Goal: Use online tool/utility

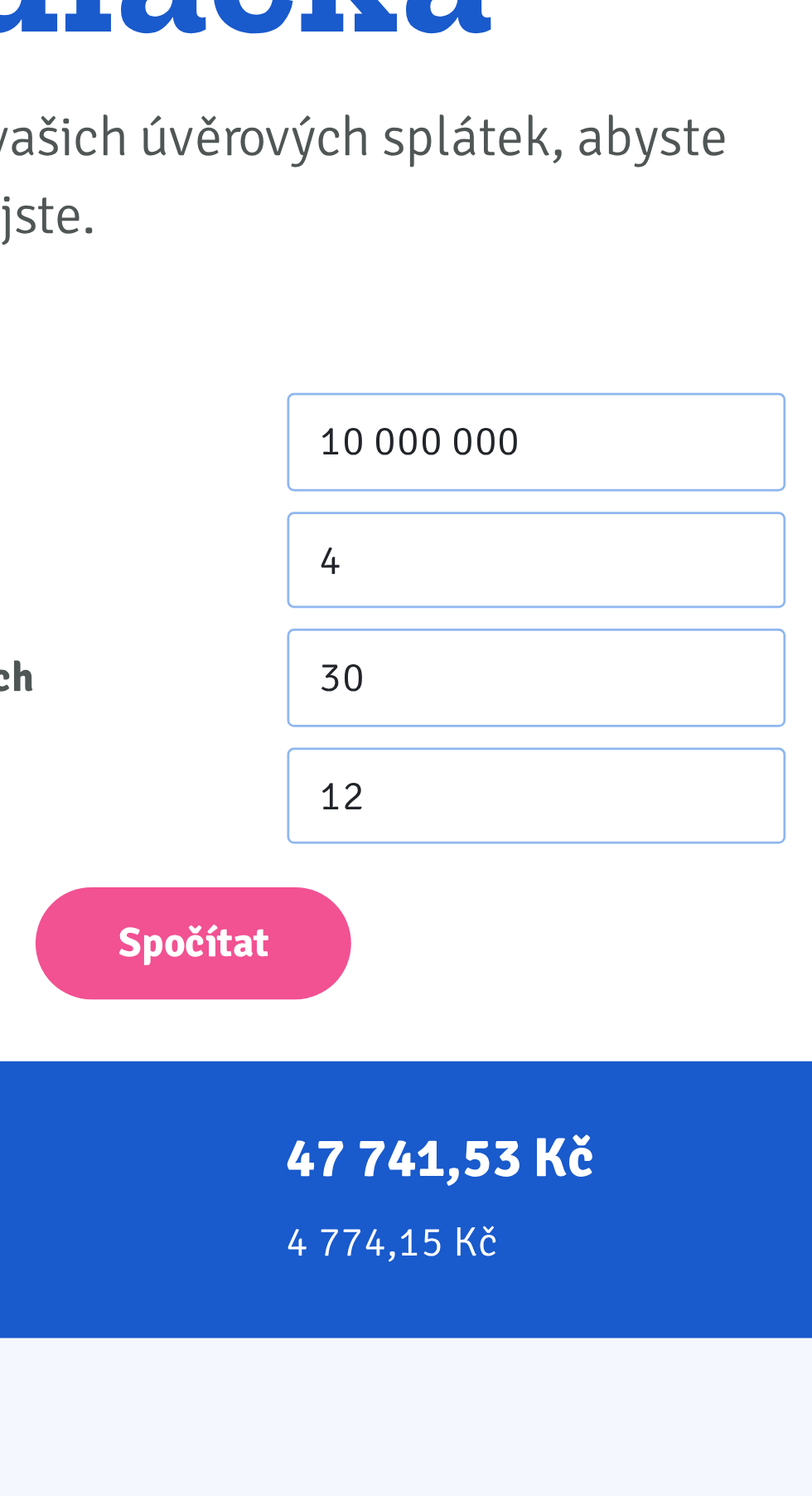
scroll to position [12, 0]
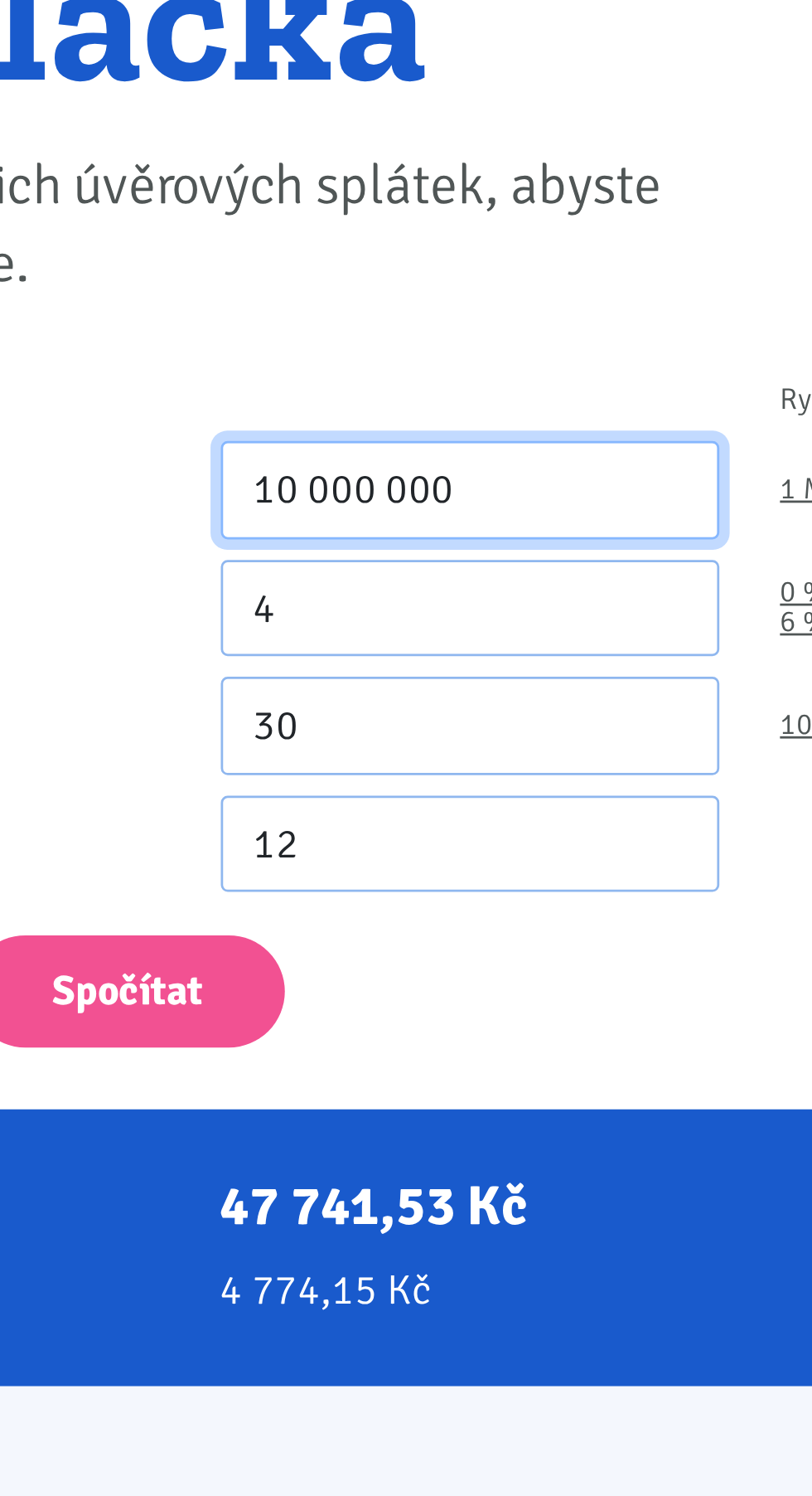
click at [466, 395] on input "10 000 000" at bounding box center [458, 396] width 181 height 36
type input "1"
click at [410, 393] on input "200 200" at bounding box center [458, 396] width 181 height 36
click at [425, 392] on input "2 000 200" at bounding box center [458, 396] width 181 height 36
click at [415, 397] on input "20 000" at bounding box center [458, 396] width 181 height 36
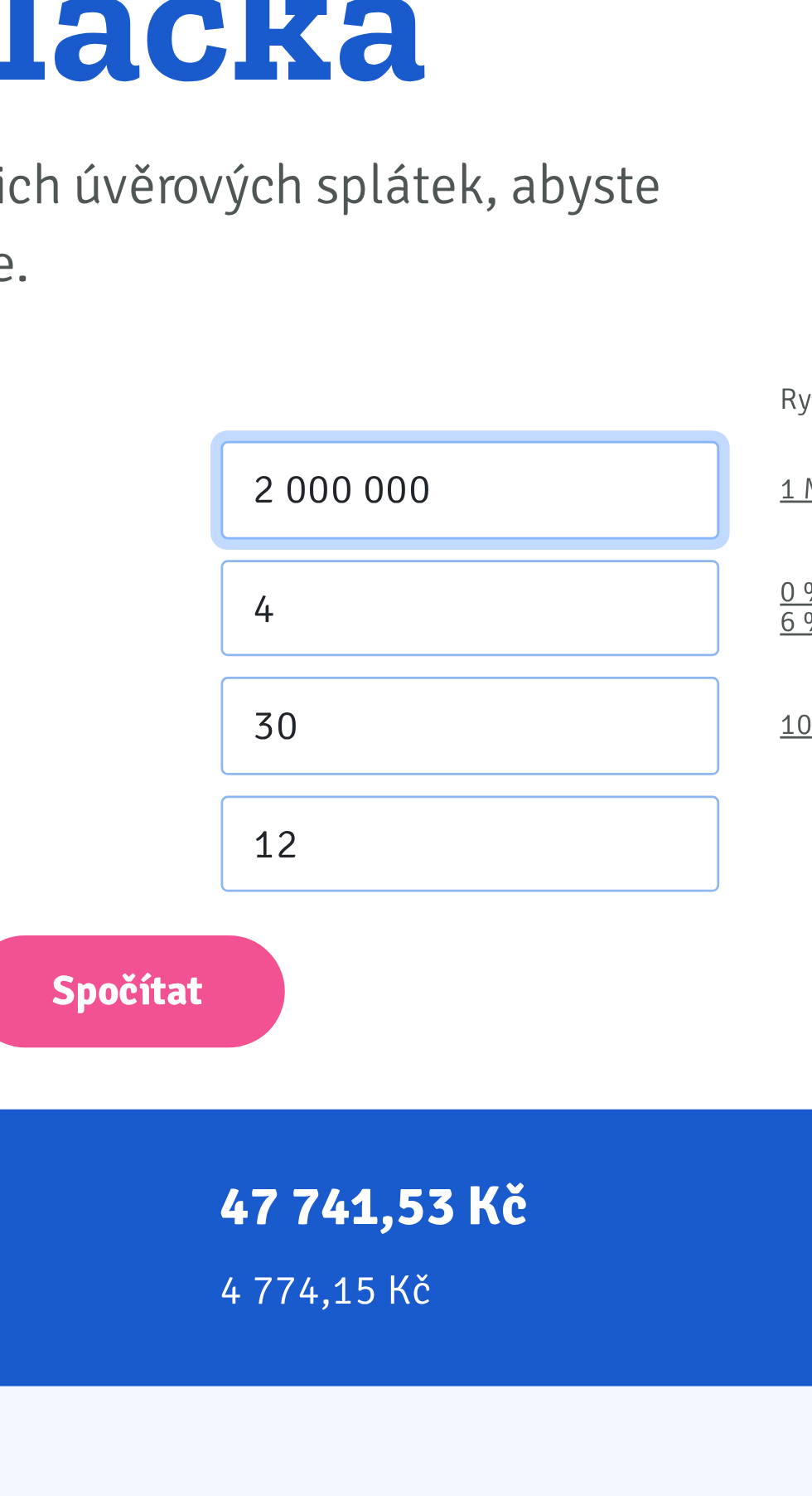
click at [425, 395] on input "2 000 000" at bounding box center [458, 396] width 181 height 36
click at [404, 398] on input "2 000 000" at bounding box center [458, 396] width 181 height 36
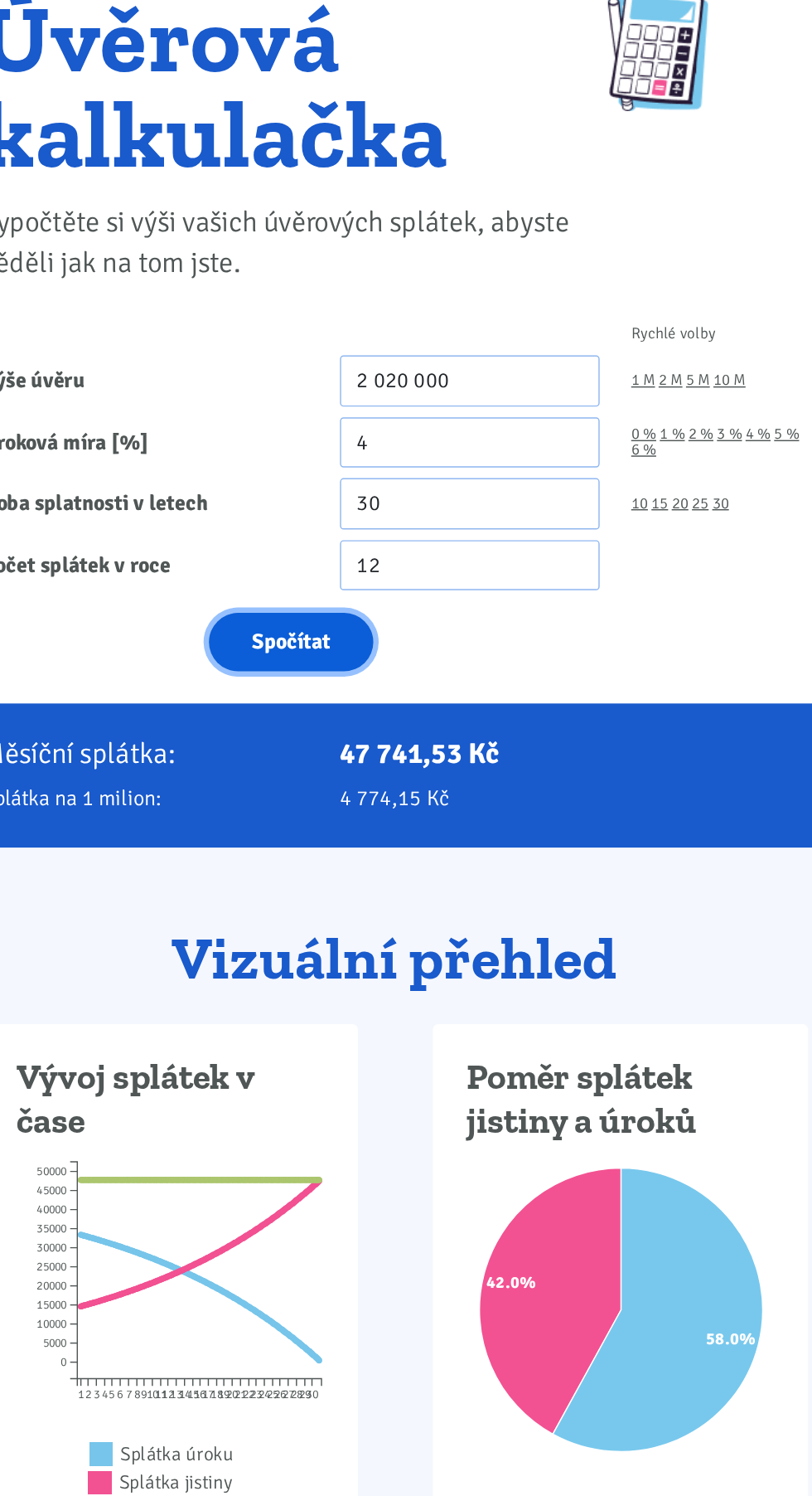
click at [307, 572] on button "Spočítat" at bounding box center [333, 579] width 114 height 40
type input "2020000"
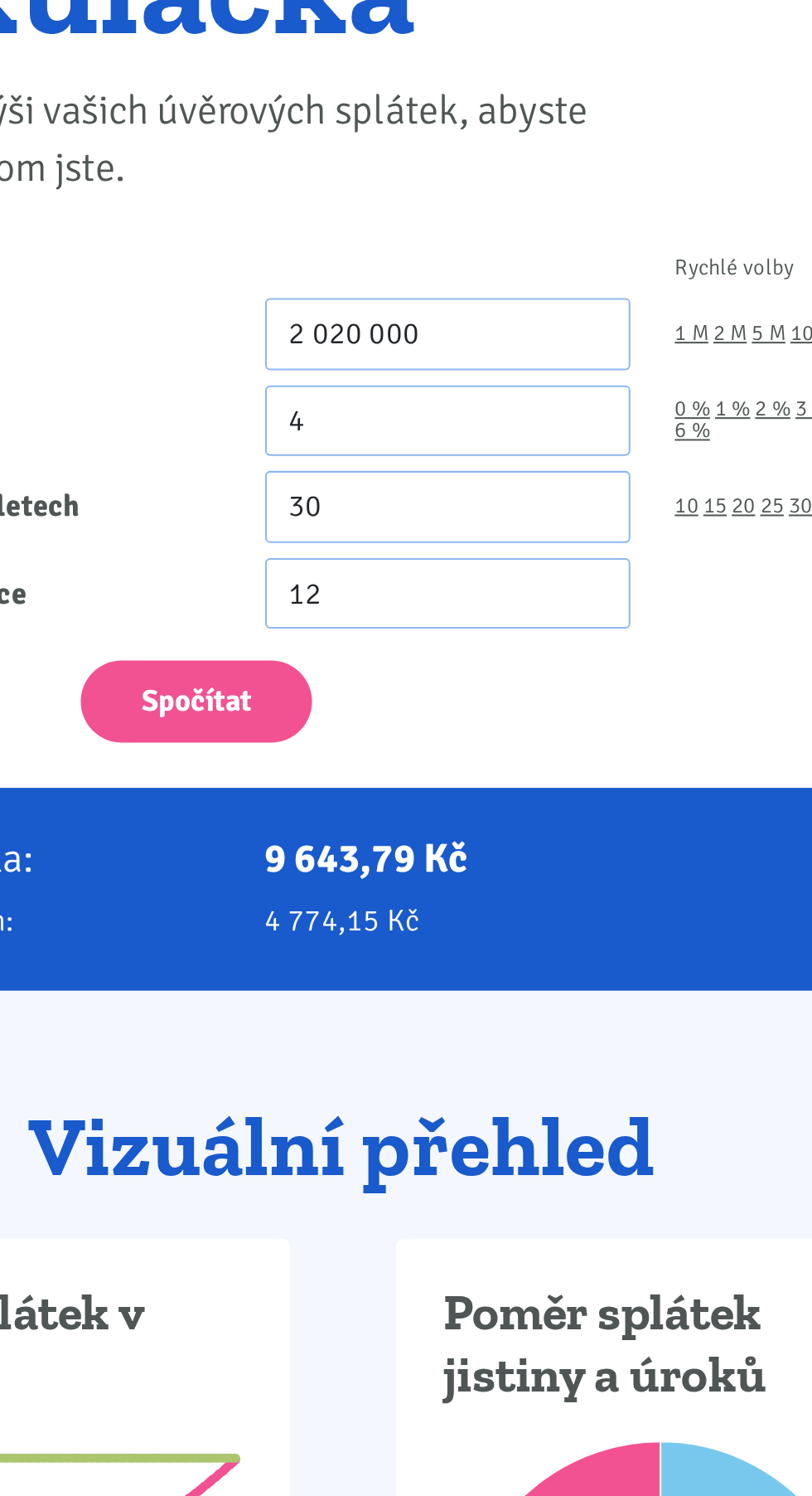
scroll to position [2, 0]
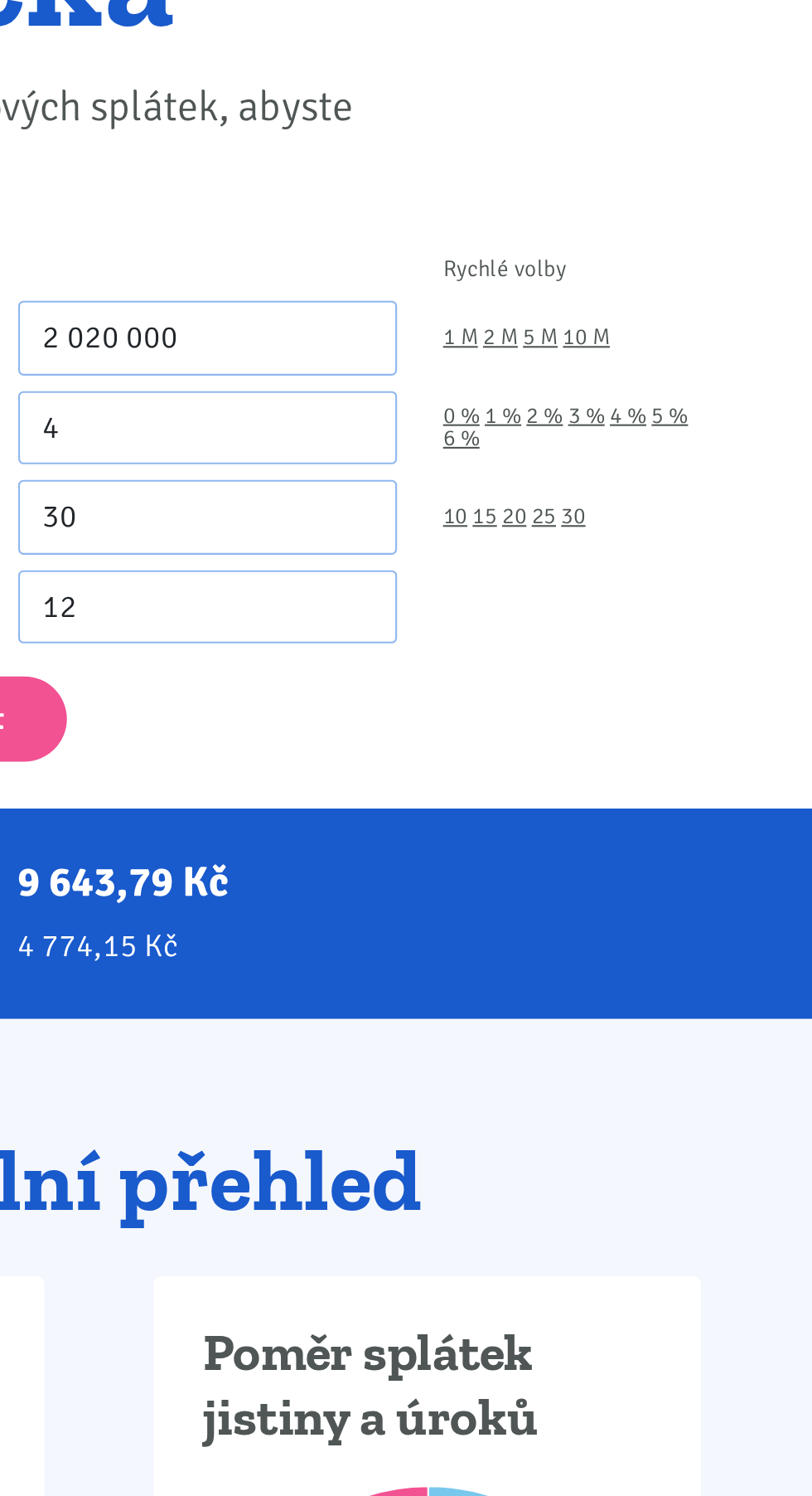
click at [681, 444] on link "5 %" at bounding box center [679, 444] width 17 height 11
type input "5"
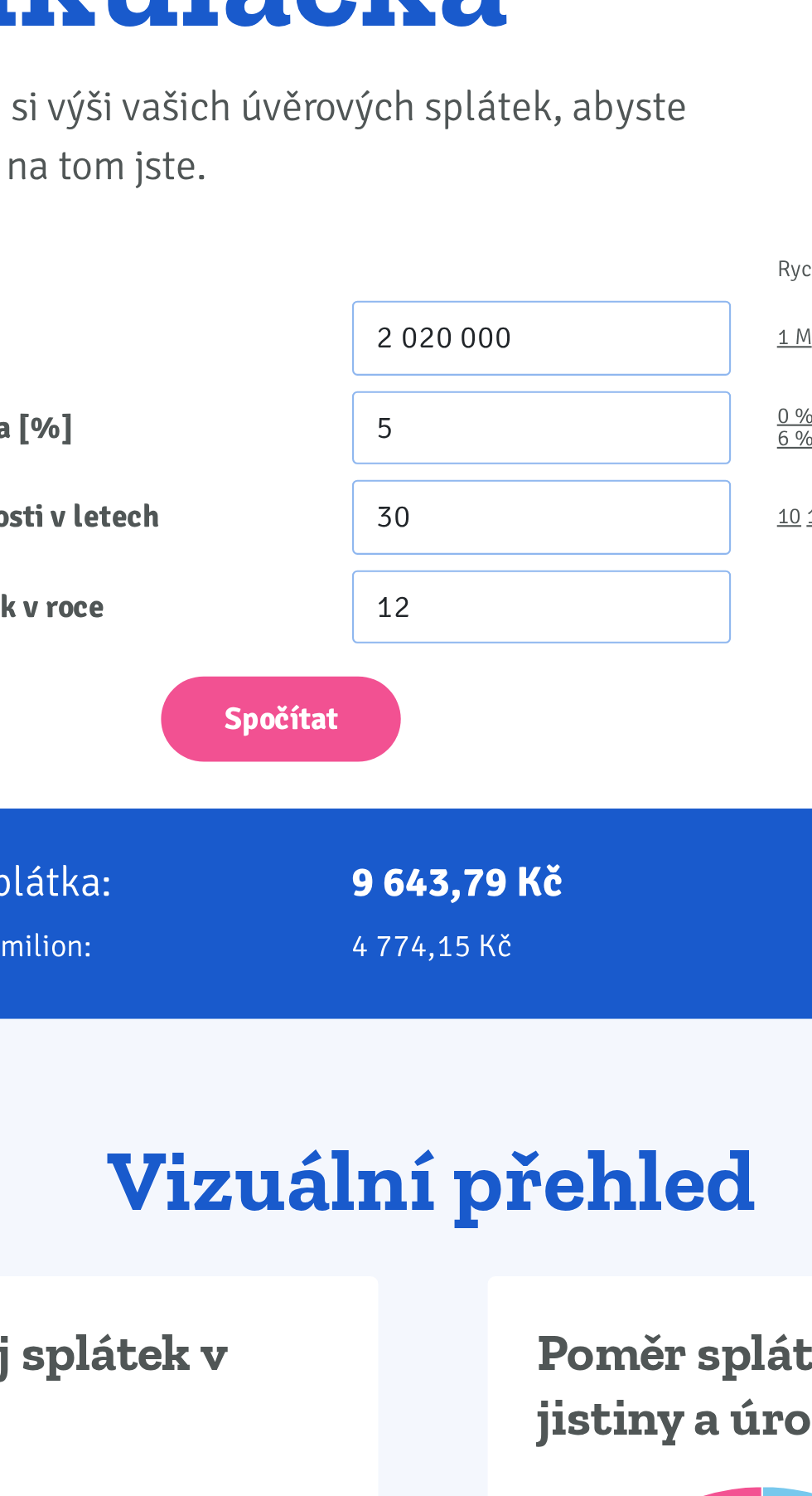
click at [377, 594] on button "Spočítat" at bounding box center [333, 589] width 114 height 40
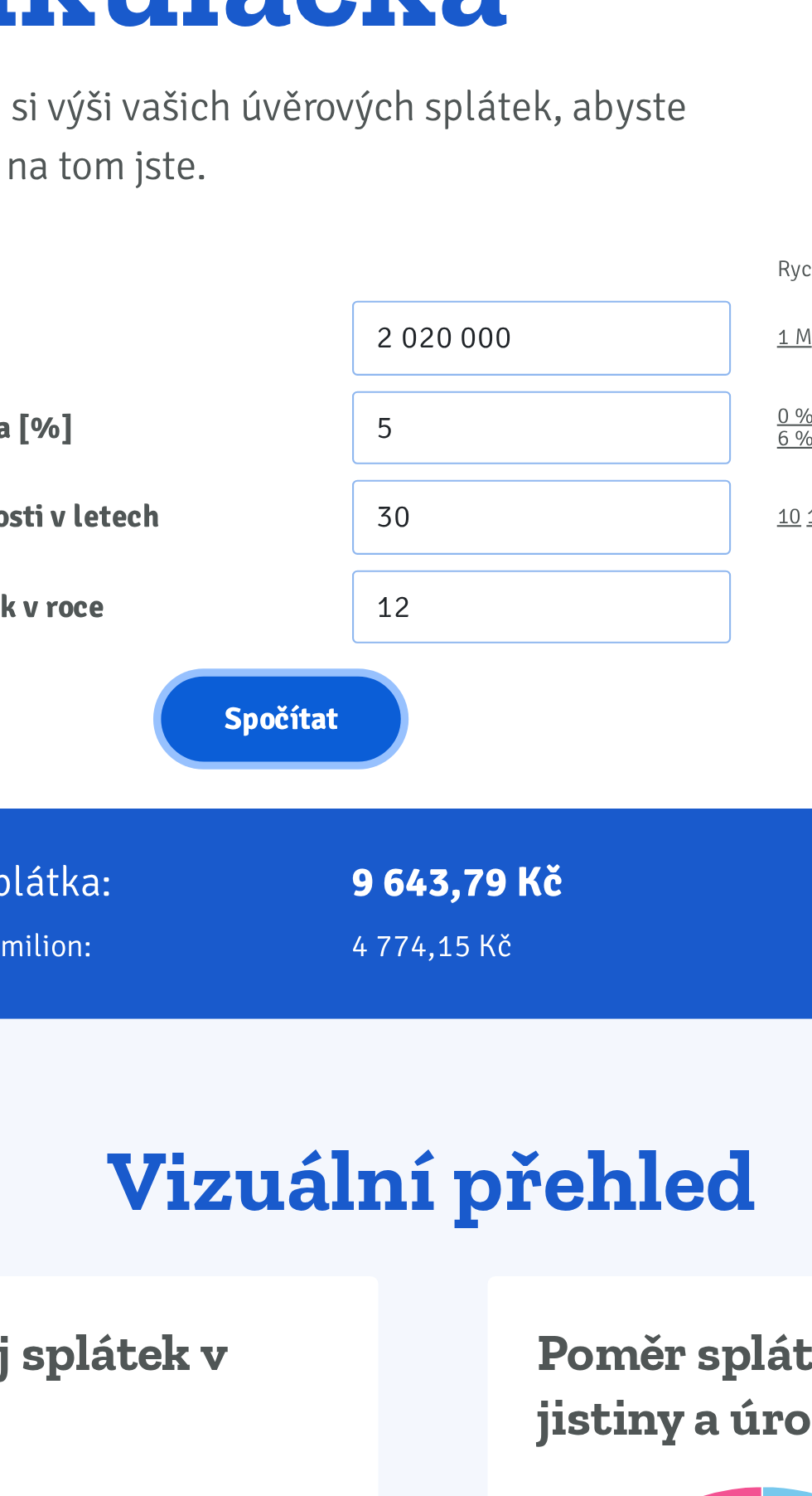
type input "2020000"
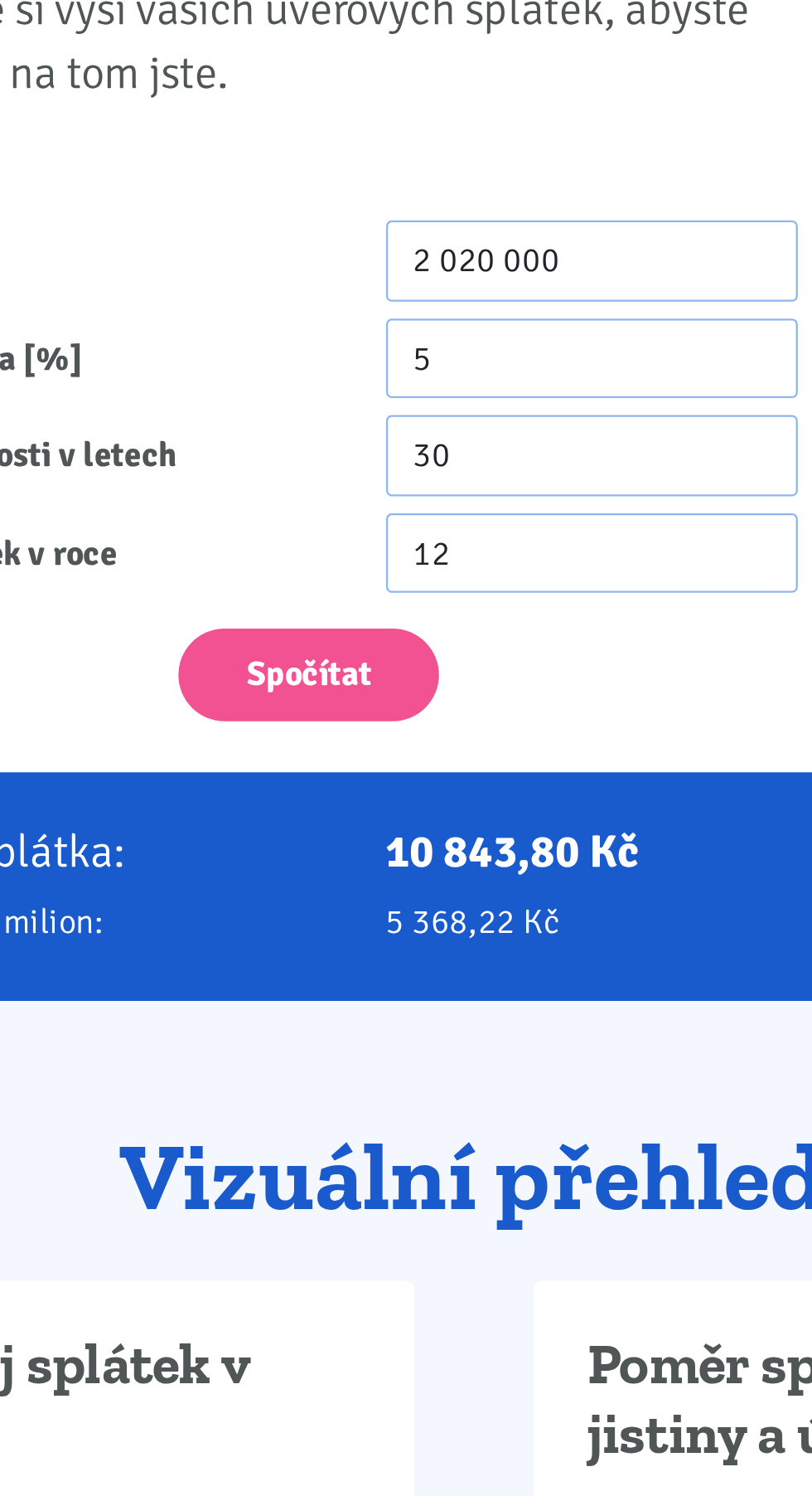
scroll to position [6, 0]
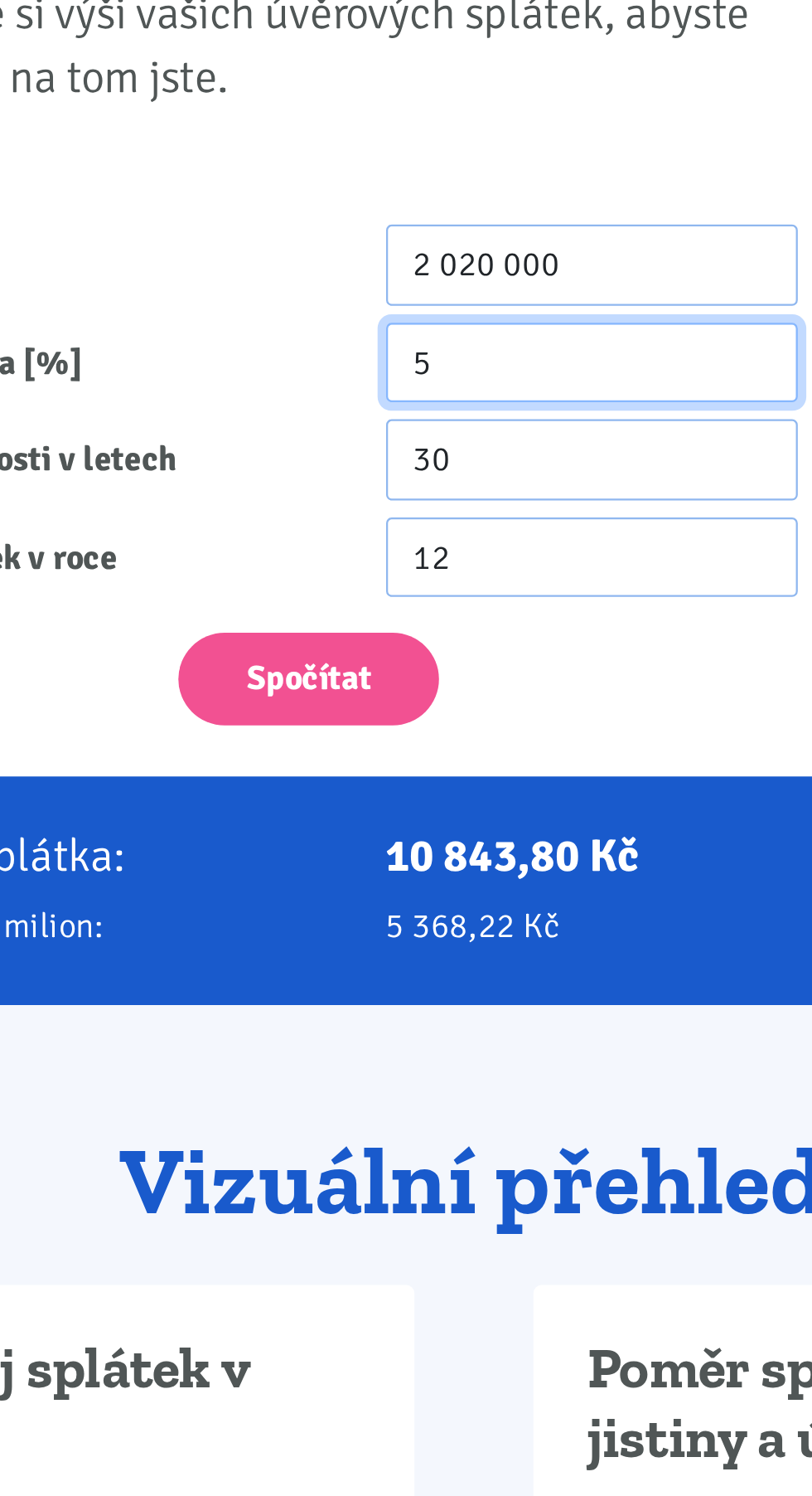
click at [393, 444] on input "5" at bounding box center [458, 446] width 181 height 36
type input "4.3"
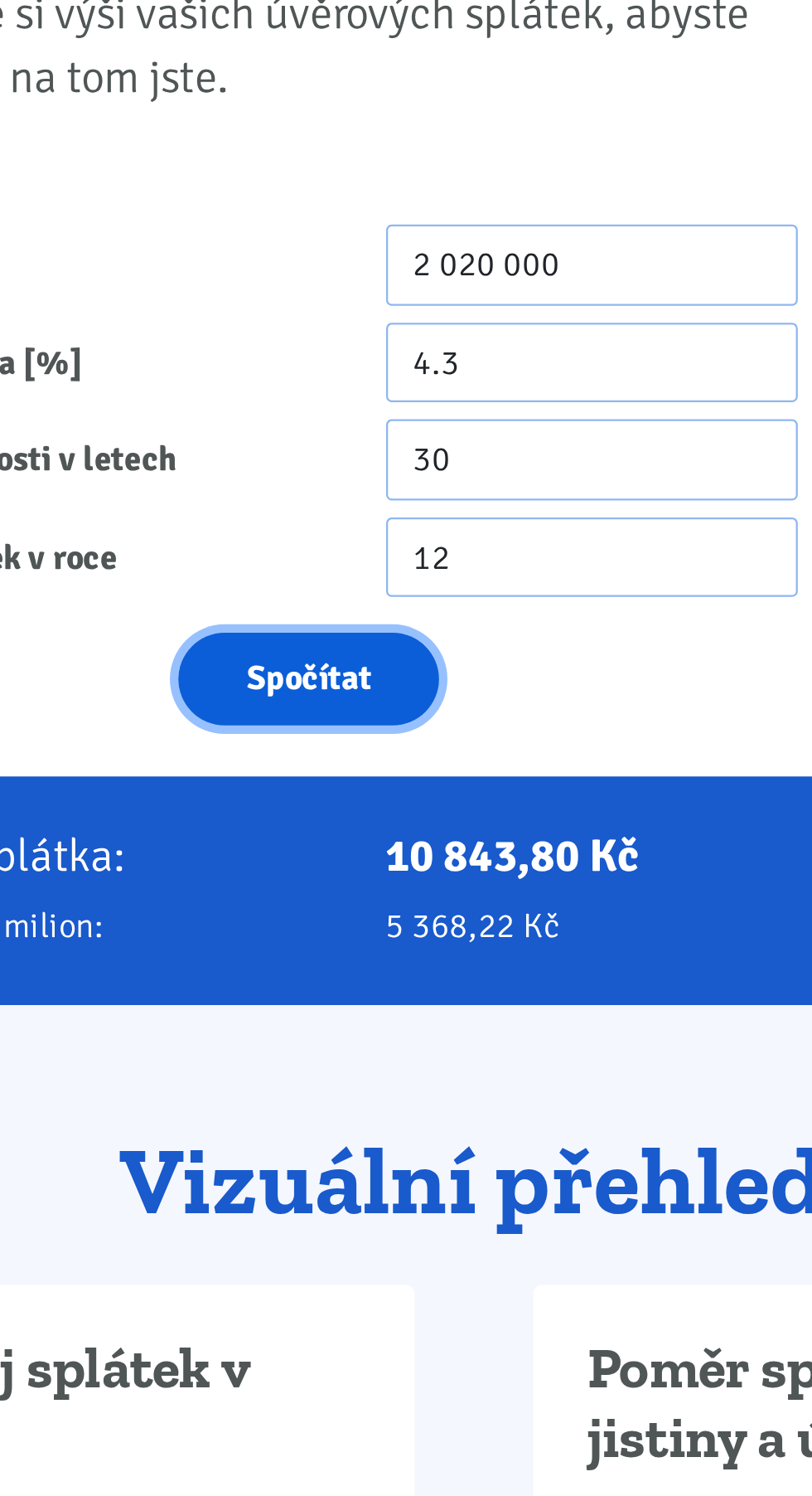
click at [323, 572] on button "Spočítat" at bounding box center [333, 585] width 114 height 40
type input "2020000"
